Goal: Information Seeking & Learning: Learn about a topic

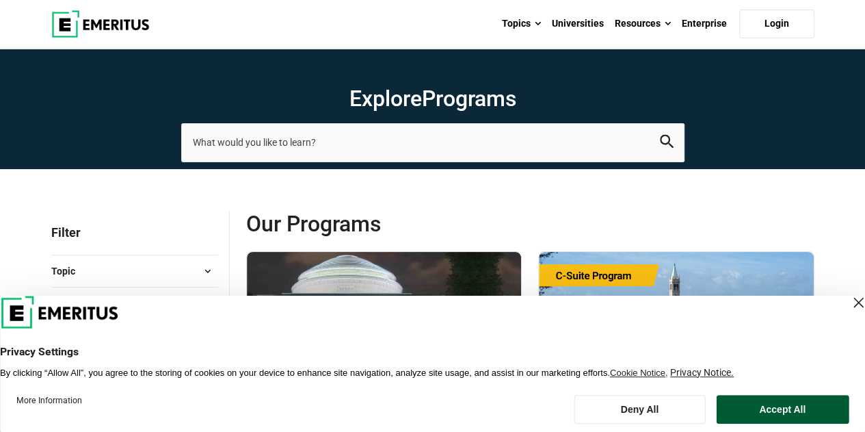
click at [807, 414] on button "Accept All" at bounding box center [782, 409] width 133 height 29
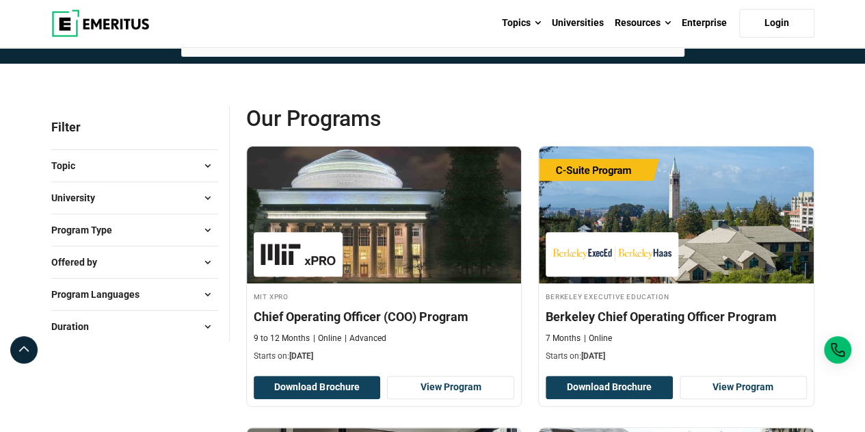
scroll to position [137, 0]
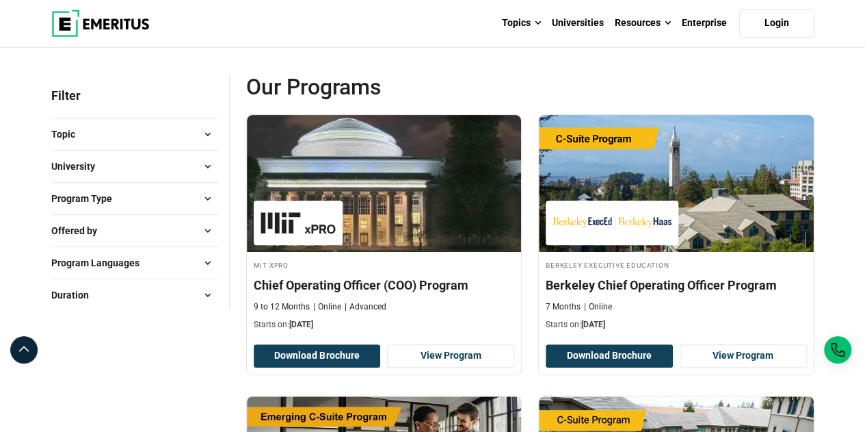
click at [83, 137] on span "Topic" at bounding box center [68, 134] width 35 height 15
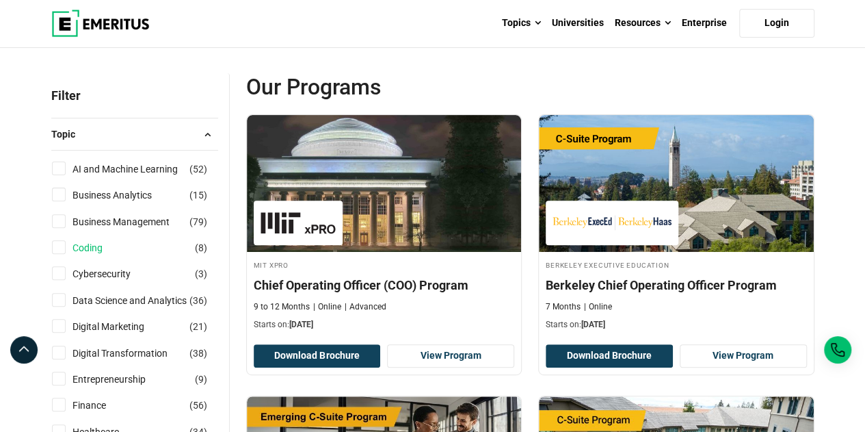
scroll to position [205, 0]
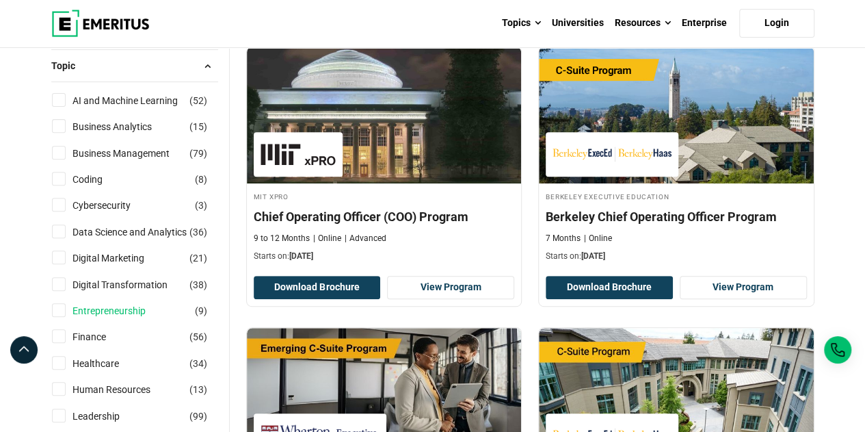
click at [108, 310] on link "Entrepreneurship" at bounding box center [122, 310] width 101 height 15
checkbox input "true"
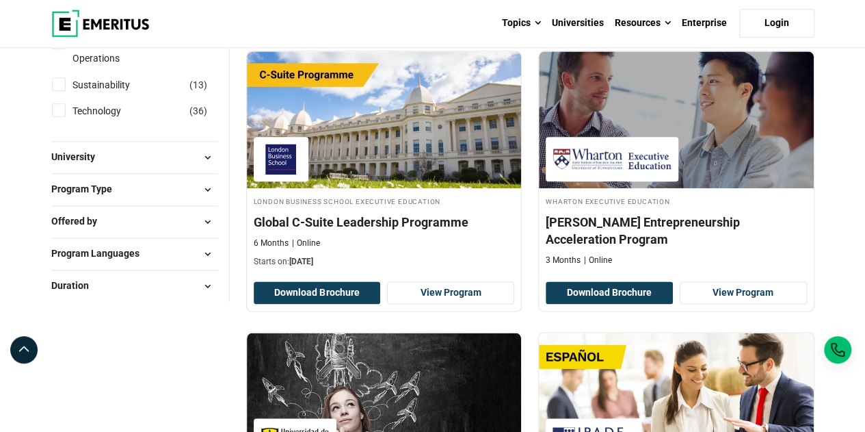
scroll to position [752, 0]
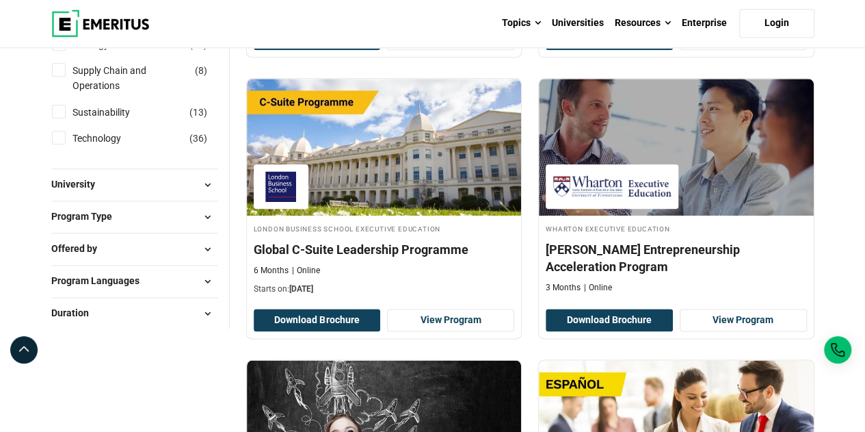
click at [116, 251] on button "Offered by" at bounding box center [134, 249] width 167 height 21
click at [128, 323] on span "Program Languages" at bounding box center [100, 329] width 99 height 15
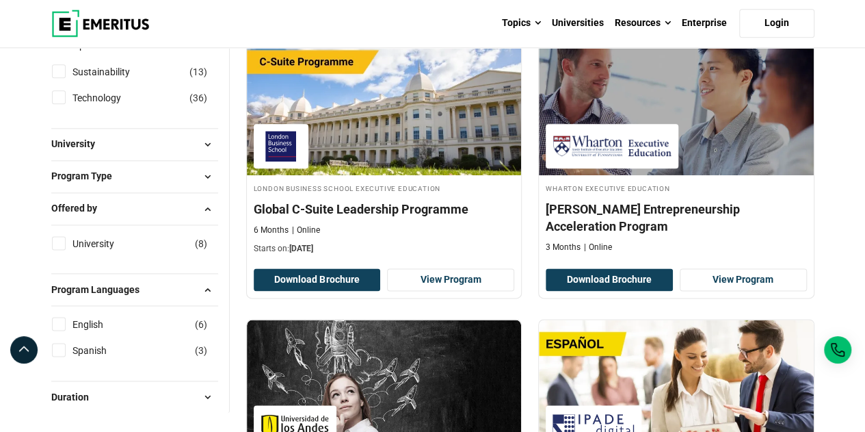
scroll to position [821, 0]
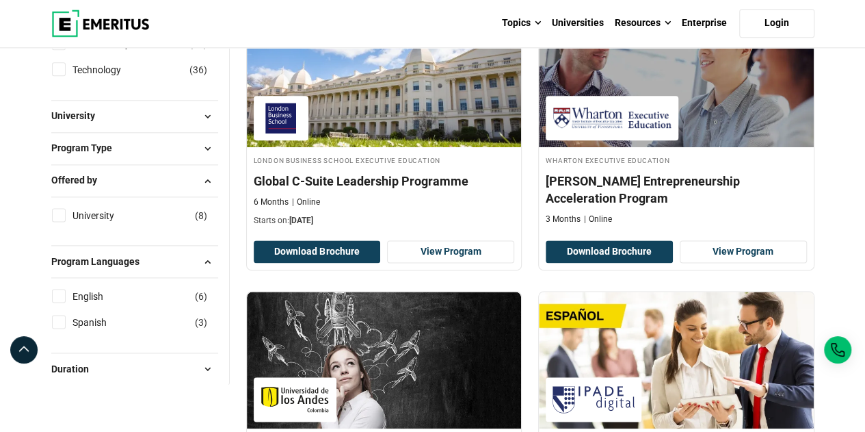
click at [130, 371] on button "Duration" at bounding box center [134, 368] width 167 height 21
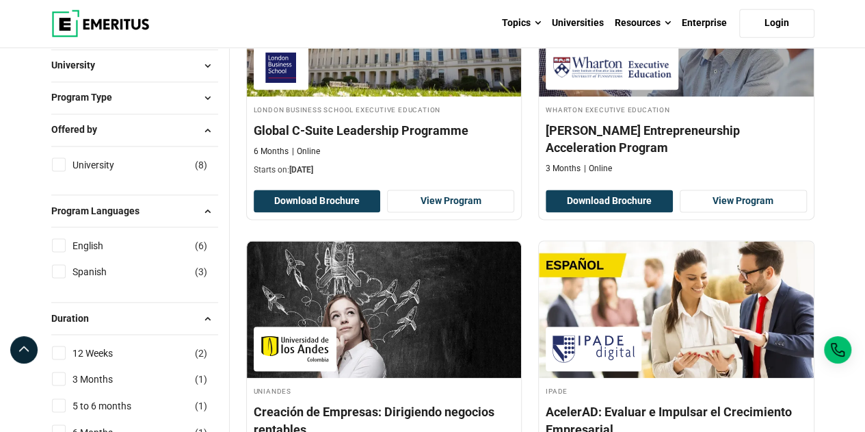
scroll to position [752, 0]
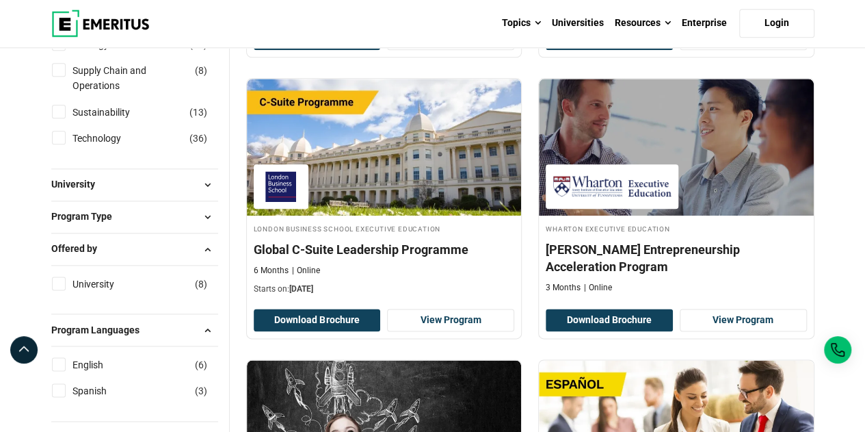
click at [109, 214] on span "Program Type" at bounding box center [87, 216] width 72 height 15
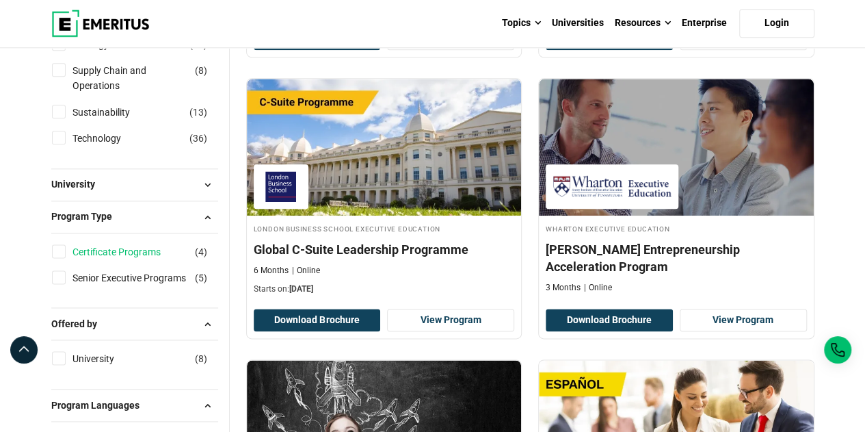
click at [97, 244] on link "Certificate Programs" at bounding box center [130, 251] width 116 height 15
checkbox input "true"
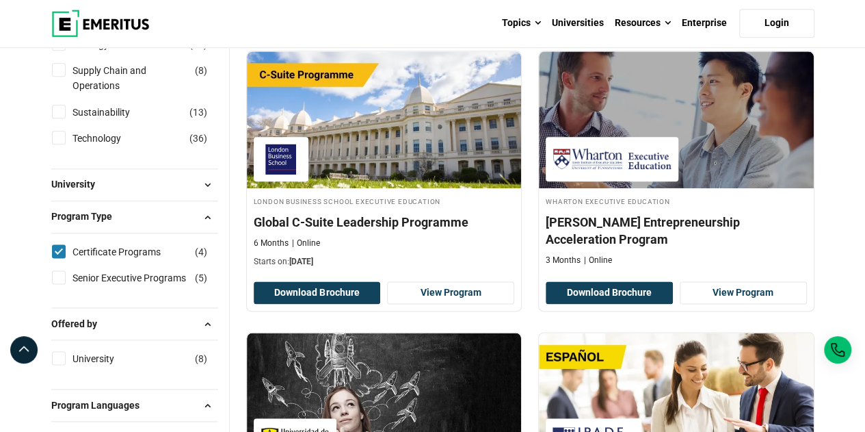
click at [114, 189] on button "University" at bounding box center [134, 184] width 167 height 21
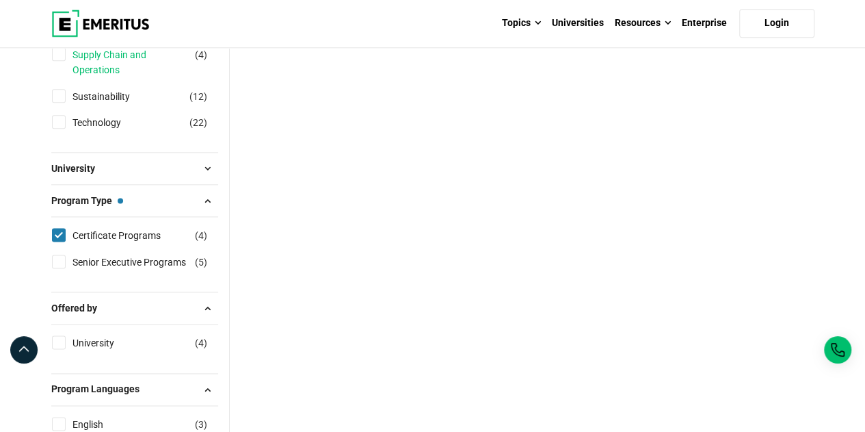
scroll to position [821, 0]
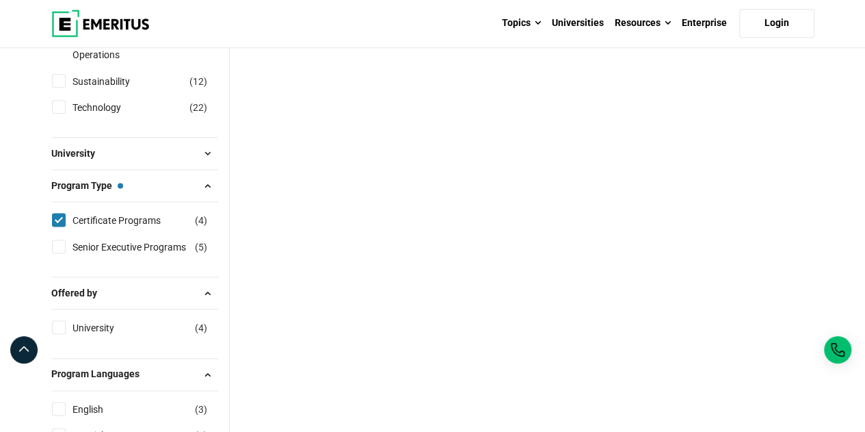
click at [114, 157] on button "University" at bounding box center [134, 153] width 167 height 21
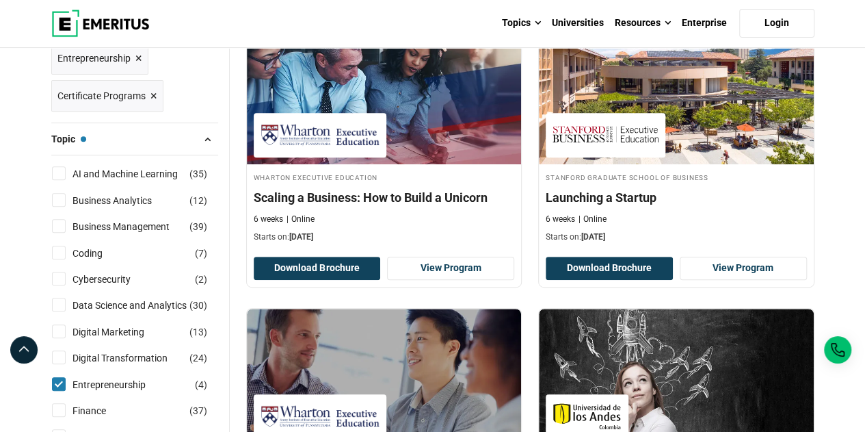
scroll to position [205, 0]
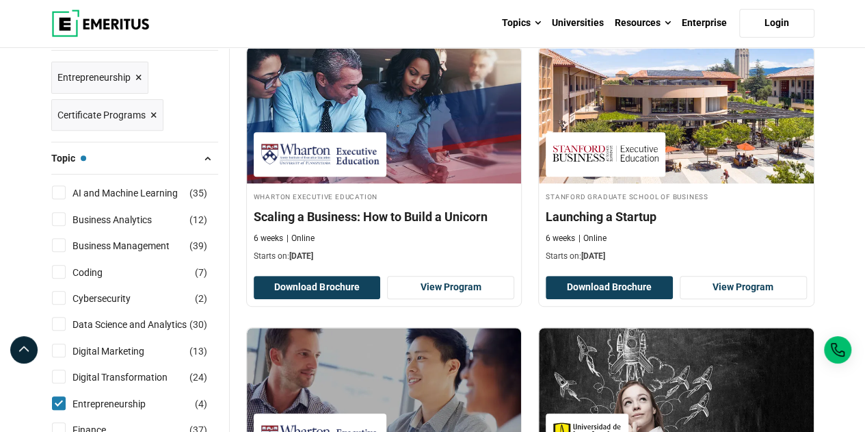
click at [64, 396] on input "Entrepreneurship ( 4 )" at bounding box center [59, 403] width 14 height 14
checkbox input "false"
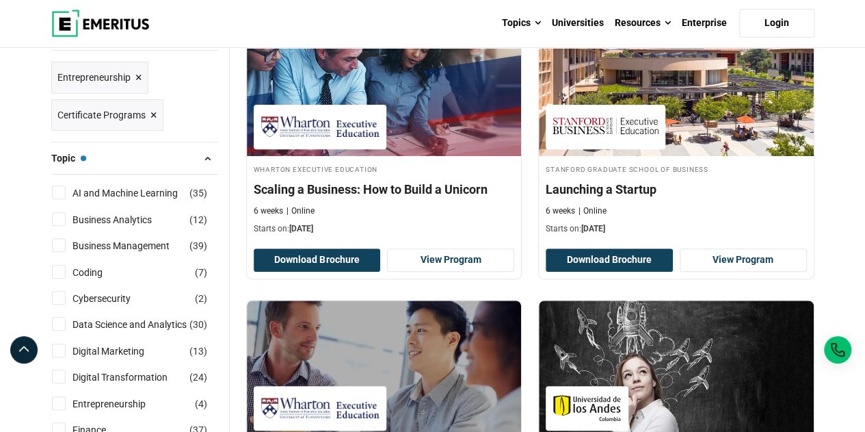
click at [62, 243] on input "Business Management ( 39 )" at bounding box center [59, 245] width 14 height 14
checkbox input "true"
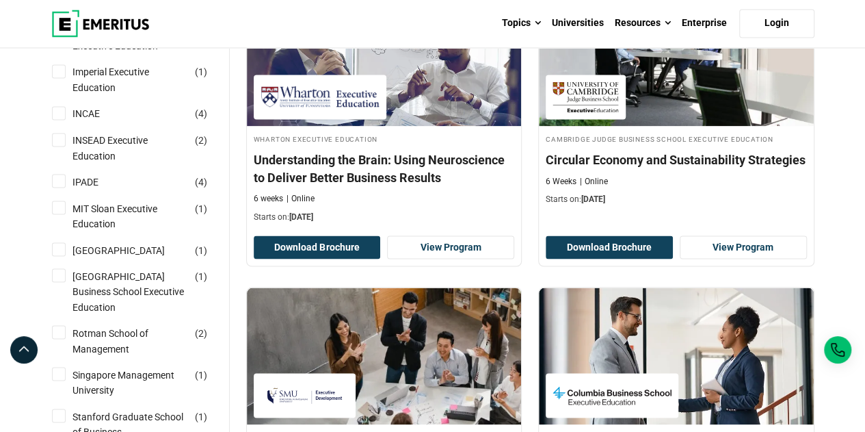
scroll to position [1163, 0]
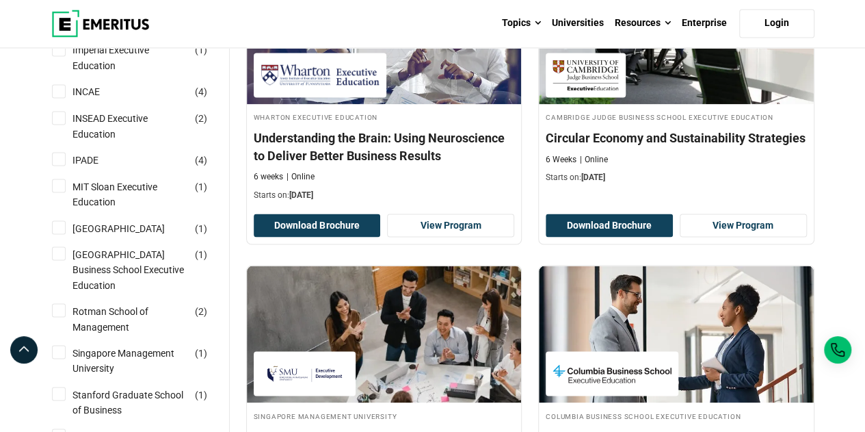
click at [60, 234] on input "[GEOGRAPHIC_DATA] ( 1 )" at bounding box center [59, 227] width 14 height 14
checkbox input "true"
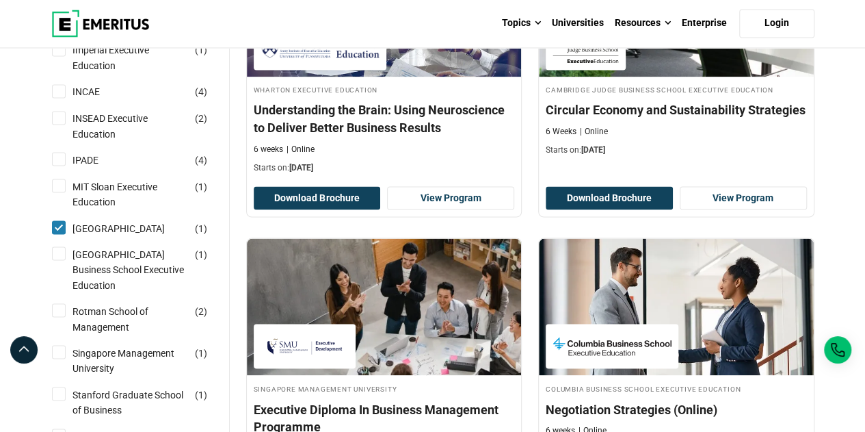
click at [56, 260] on input "National University of Singapore Business School Executive Education ( 1 )" at bounding box center [59, 253] width 14 height 14
checkbox input "true"
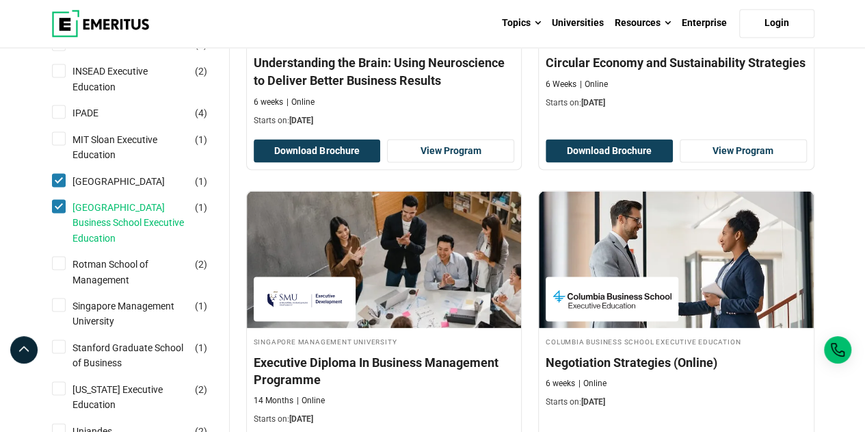
scroll to position [1231, 0]
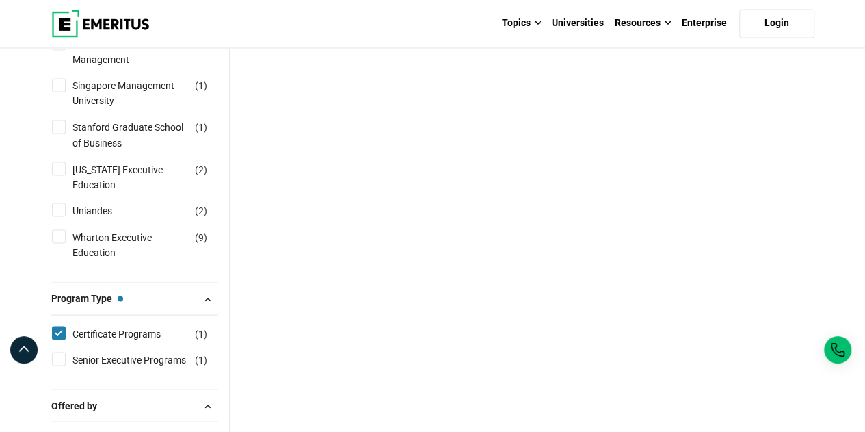
scroll to position [1026, 0]
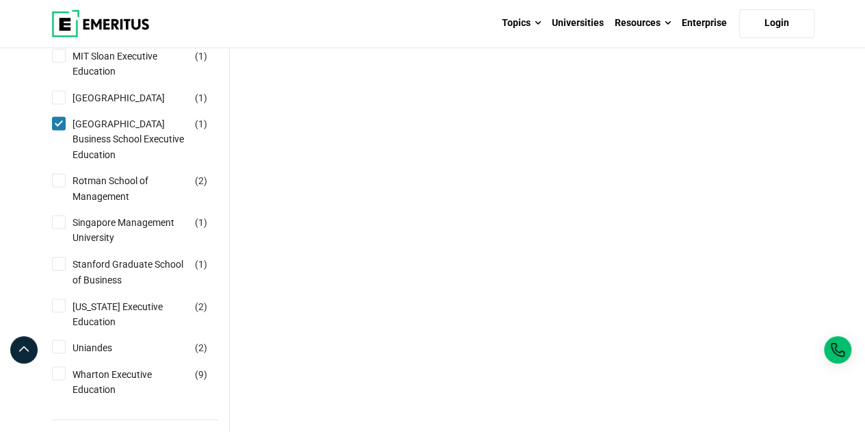
click at [60, 228] on input "Singapore Management University ( 1 )" at bounding box center [59, 222] width 14 height 14
checkbox input "true"
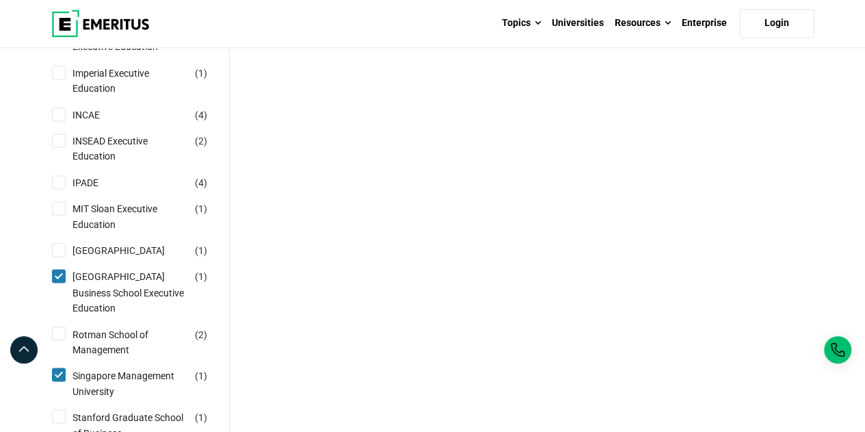
scroll to position [1094, 0]
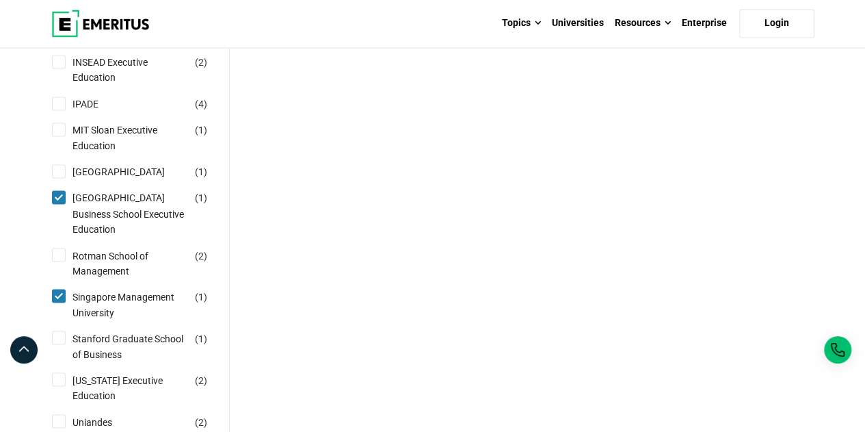
click at [59, 178] on input "Nanyang Technological University ( 1 )" at bounding box center [59, 171] width 14 height 14
checkbox input "true"
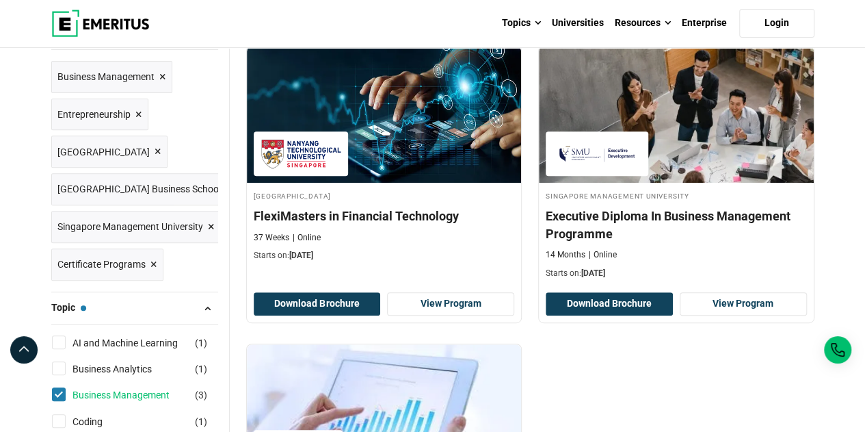
scroll to position [205, 0]
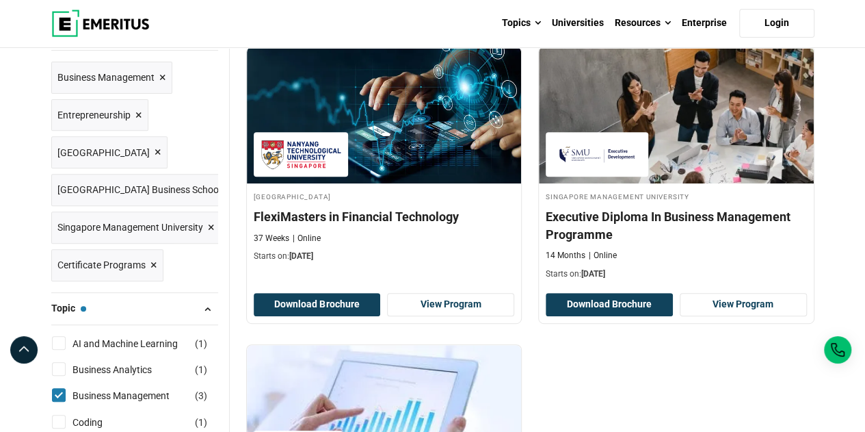
click at [159, 76] on span "×" at bounding box center [162, 78] width 7 height 20
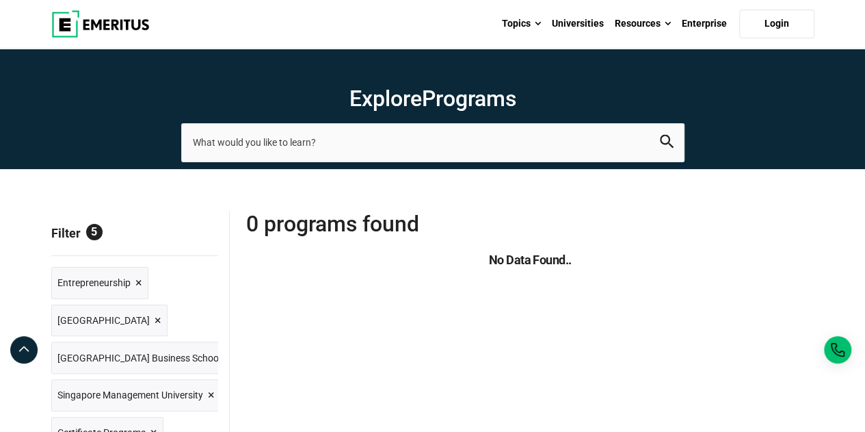
click at [139, 280] on span "×" at bounding box center [138, 283] width 7 height 20
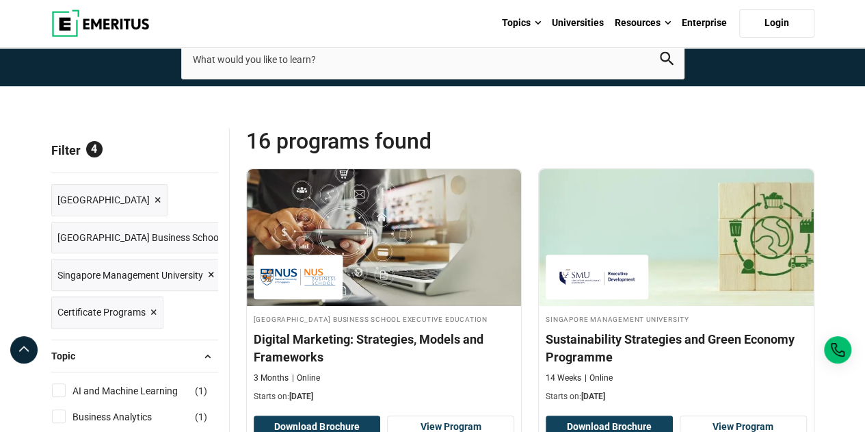
scroll to position [68, 0]
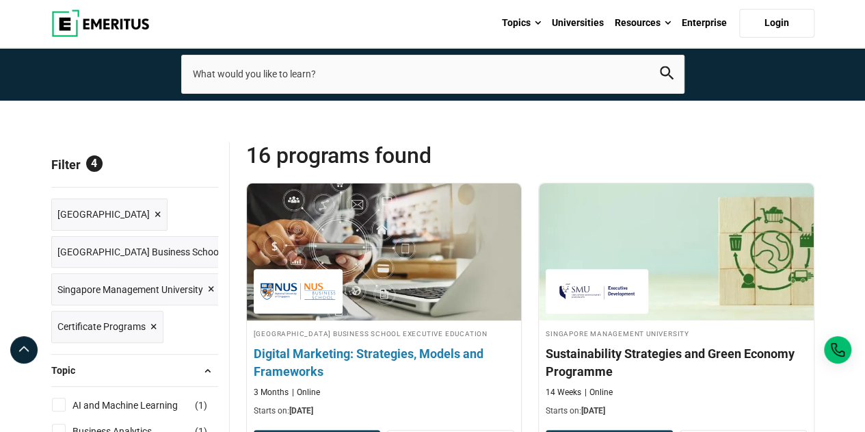
click at [379, 281] on img at bounding box center [384, 251] width 302 height 150
